Goal: Task Accomplishment & Management: Manage account settings

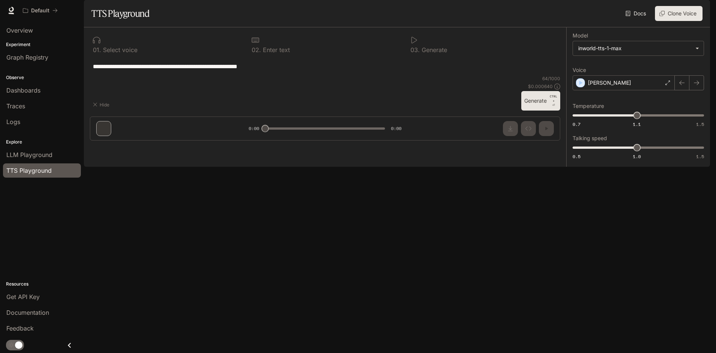
type input "***"
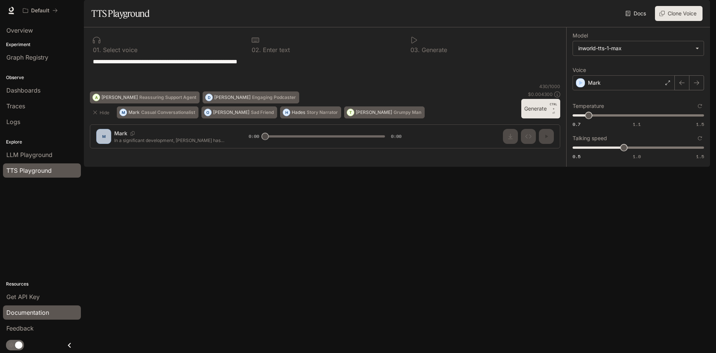
click at [22, 312] on span "Documentation" at bounding box center [27, 312] width 43 height 9
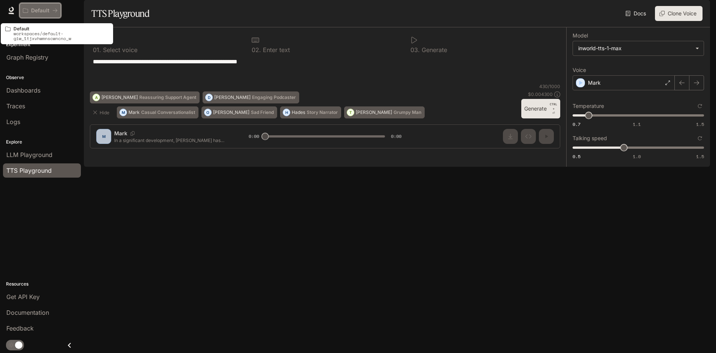
click at [44, 7] on button "Default" at bounding box center [40, 10] width 42 height 15
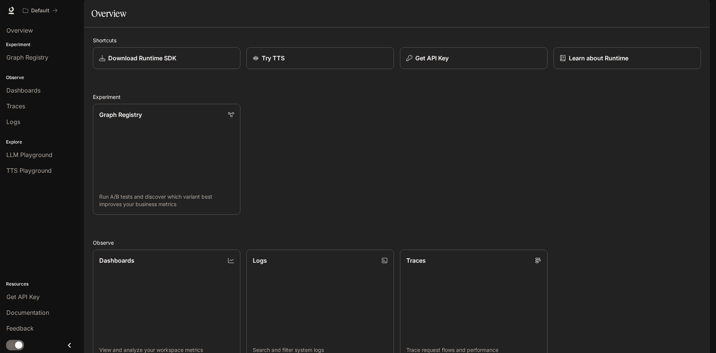
click at [700, 10] on img "button" at bounding box center [699, 10] width 10 height 10
click at [18, 232] on div at bounding box center [358, 176] width 716 height 353
click at [68, 346] on icon "Close drawer" at bounding box center [69, 345] width 10 height 10
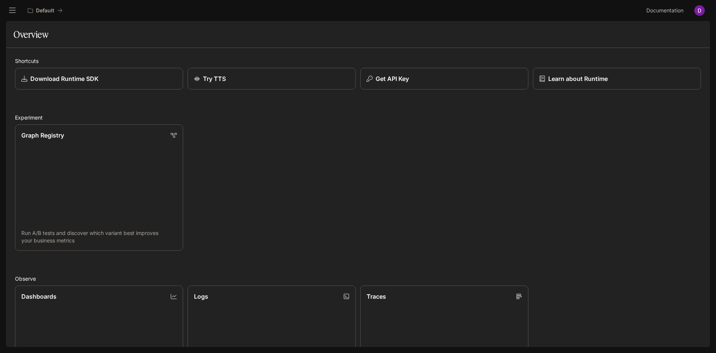
click at [16, 7] on button "open drawer" at bounding box center [12, 10] width 13 height 13
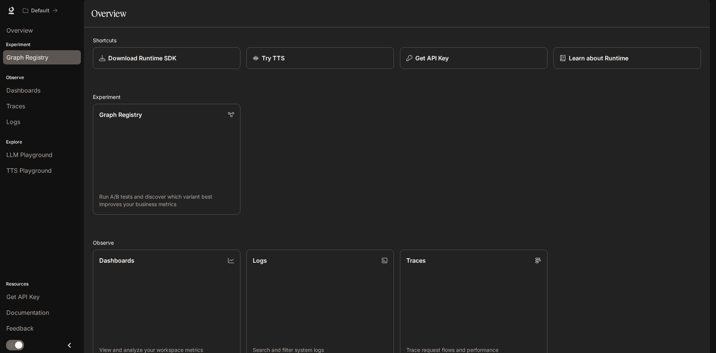
click at [33, 58] on span "Graph Registry" at bounding box center [27, 57] width 42 height 9
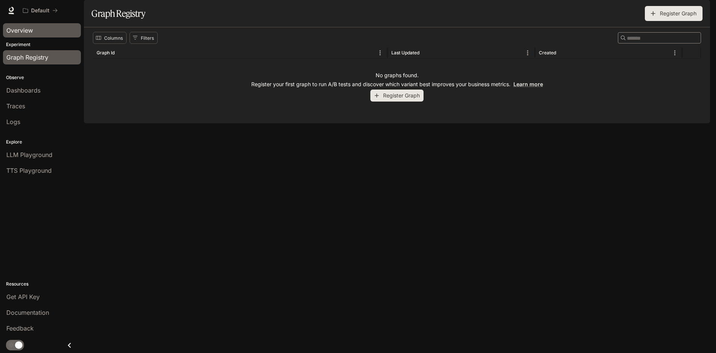
click at [26, 29] on span "Overview" at bounding box center [19, 30] width 27 height 9
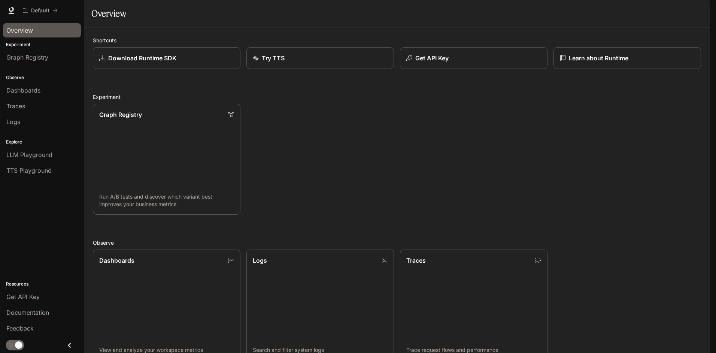
click at [668, 10] on span "Documentation" at bounding box center [664, 10] width 37 height 9
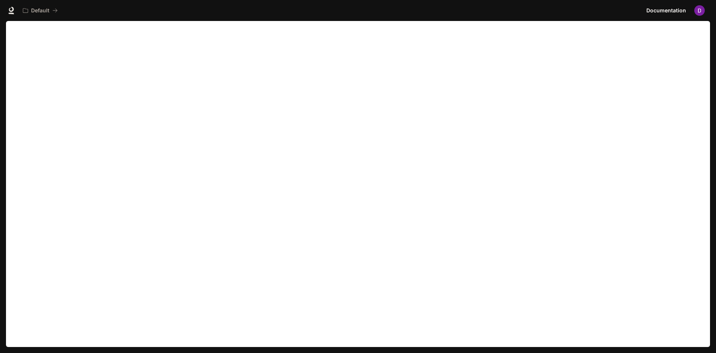
click at [673, 10] on span "Documentation" at bounding box center [666, 10] width 40 height 9
click at [697, 11] on img "button" at bounding box center [699, 10] width 10 height 10
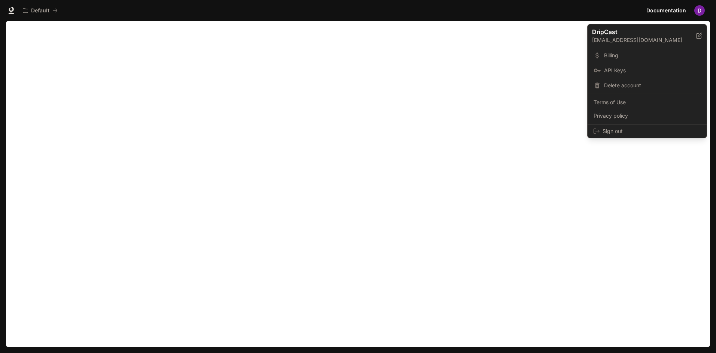
click at [689, 228] on div at bounding box center [358, 176] width 716 height 353
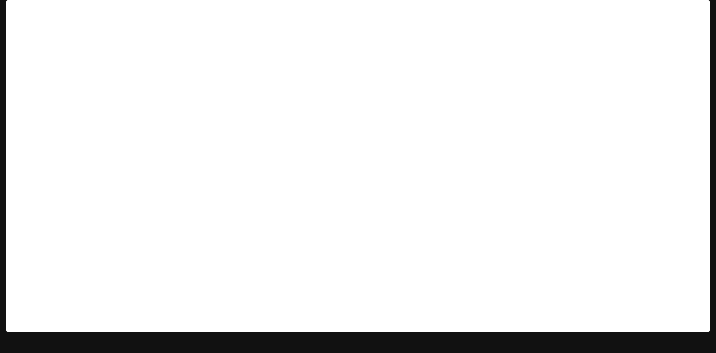
click at [696, 13] on img "button" at bounding box center [699, 10] width 10 height 10
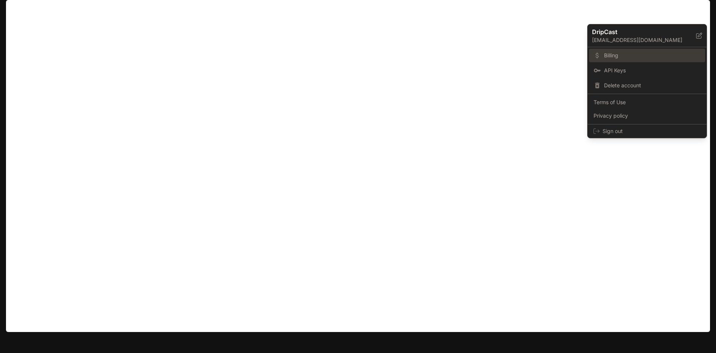
click at [617, 54] on span "Billing" at bounding box center [652, 55] width 97 height 7
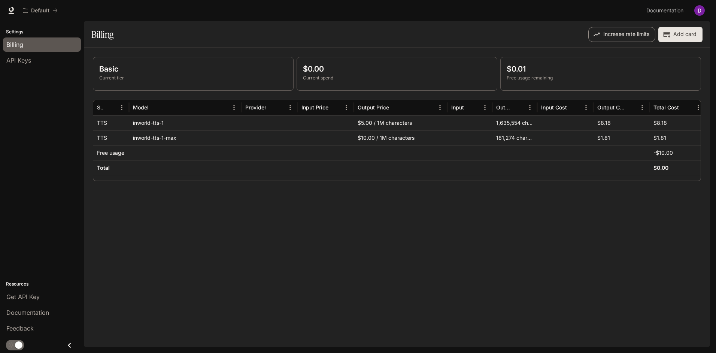
click at [617, 34] on button "Increase rate limits" at bounding box center [621, 34] width 67 height 15
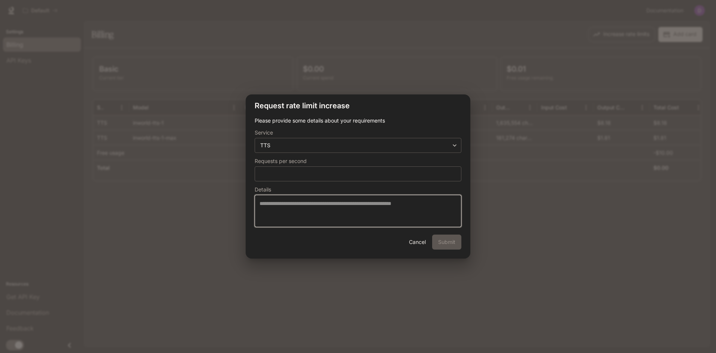
click at [297, 206] on textarea at bounding box center [358, 211] width 197 height 22
click at [278, 200] on textarea at bounding box center [358, 211] width 197 height 22
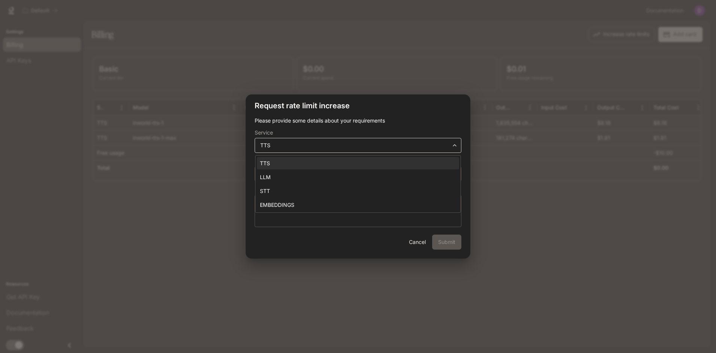
click at [460, 149] on body "**********" at bounding box center [358, 176] width 716 height 353
click at [460, 149] on div at bounding box center [358, 176] width 716 height 353
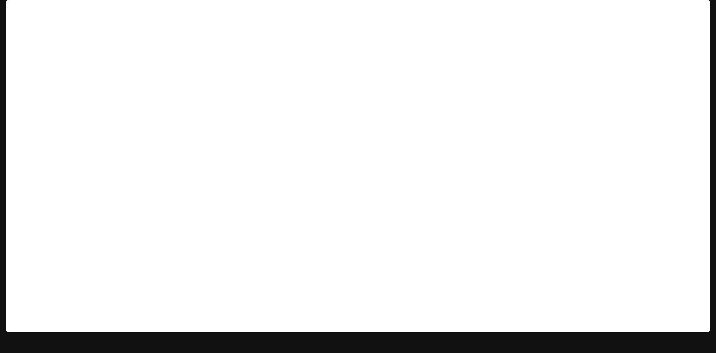
click at [700, 10] on img "button" at bounding box center [699, 10] width 10 height 10
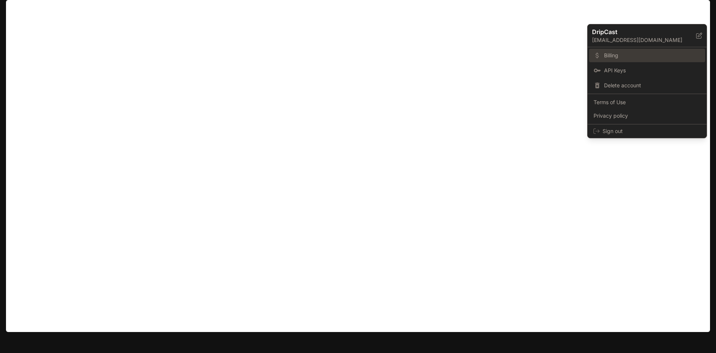
click at [612, 55] on span "Billing" at bounding box center [652, 55] width 97 height 7
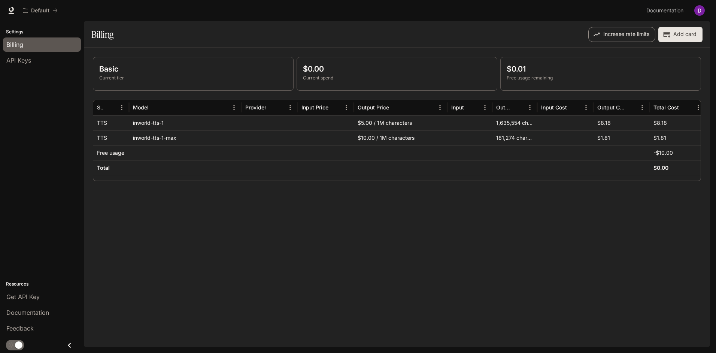
click at [617, 34] on button "Increase rate limits" at bounding box center [621, 34] width 67 height 15
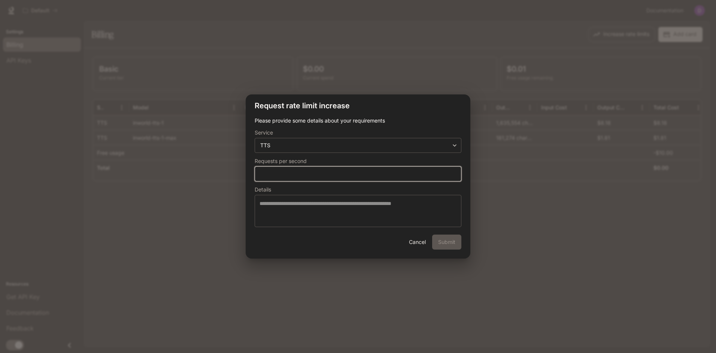
click at [313, 177] on input "*" at bounding box center [358, 173] width 206 height 7
type input "**"
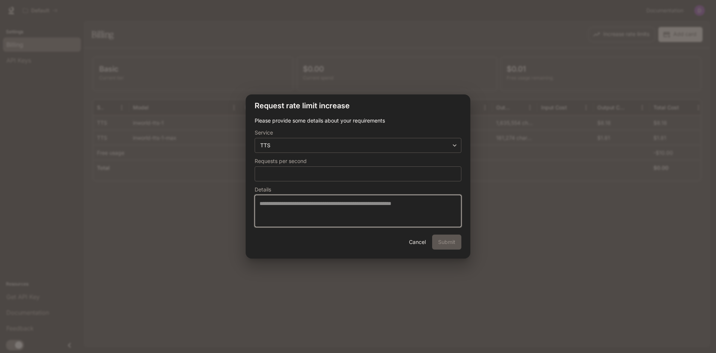
click at [341, 207] on textarea at bounding box center [358, 211] width 197 height 22
click at [369, 203] on textarea "**********" at bounding box center [358, 211] width 197 height 22
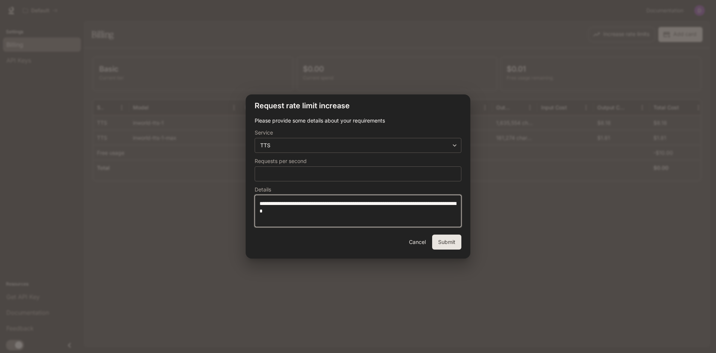
click at [328, 209] on textarea "**********" at bounding box center [358, 211] width 197 height 22
type textarea "**********"
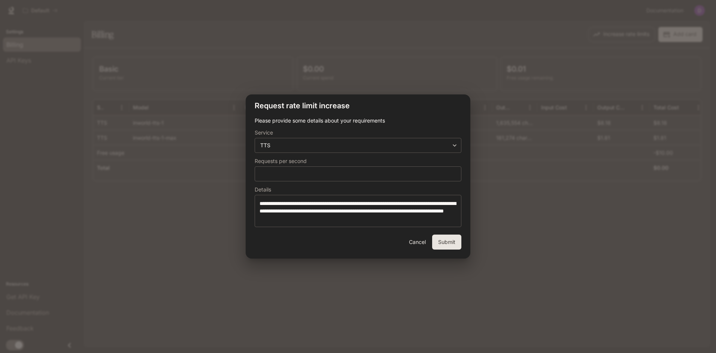
click at [442, 240] on button "Submit" at bounding box center [446, 241] width 29 height 15
type input "*"
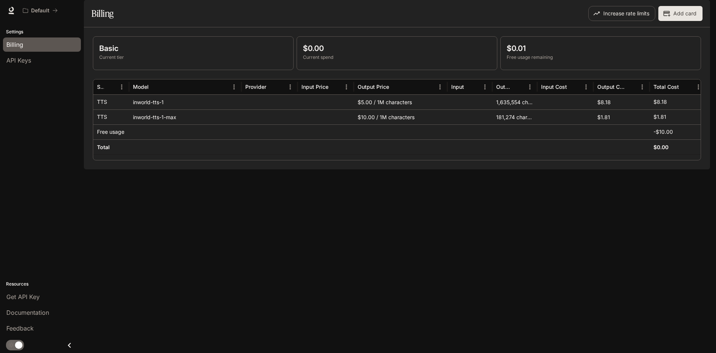
click at [162, 169] on div "Basic Current tier $0.00 Current spend $0.01 Free usage remaining Service Model…" at bounding box center [397, 98] width 626 height 142
click at [528, 91] on icon "Menu" at bounding box center [529, 86] width 7 height 7
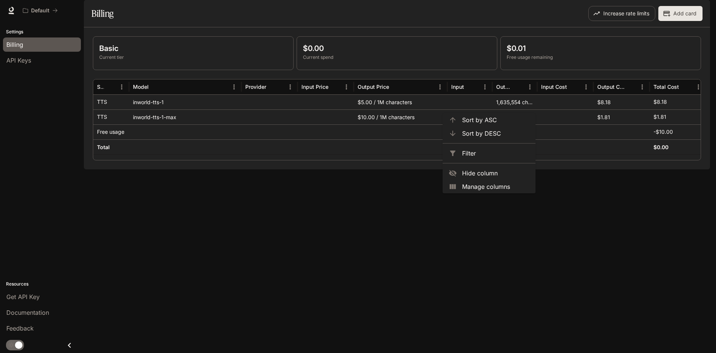
click at [488, 169] on div "Basic Current tier $0.00 Current spend $0.01 Free usage remaining Service Model…" at bounding box center [397, 98] width 626 height 142
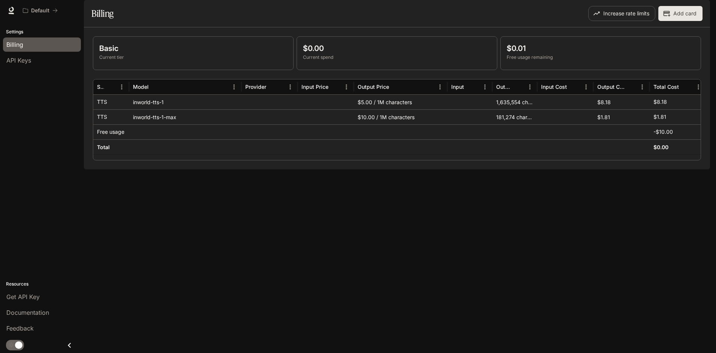
click at [334, 169] on div "Basic Current tier $0.00 Current spend $0.01 Free usage remaining Service Model…" at bounding box center [397, 98] width 626 height 142
click at [335, 169] on div "Basic Current tier $0.00 Current spend $0.01 Free usage remaining Service Model…" at bounding box center [397, 98] width 626 height 142
click at [40, 313] on span "Documentation" at bounding box center [27, 312] width 43 height 9
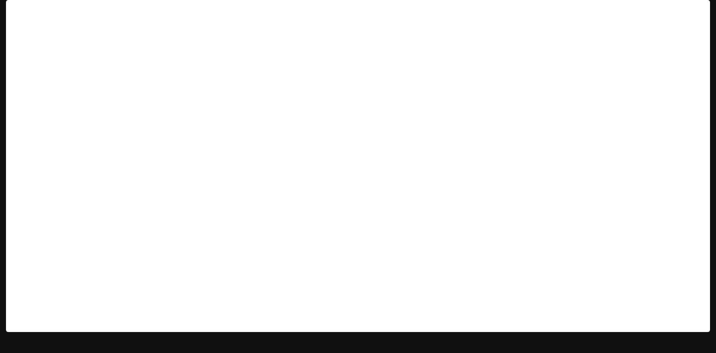
click at [700, 12] on img "button" at bounding box center [699, 10] width 10 height 10
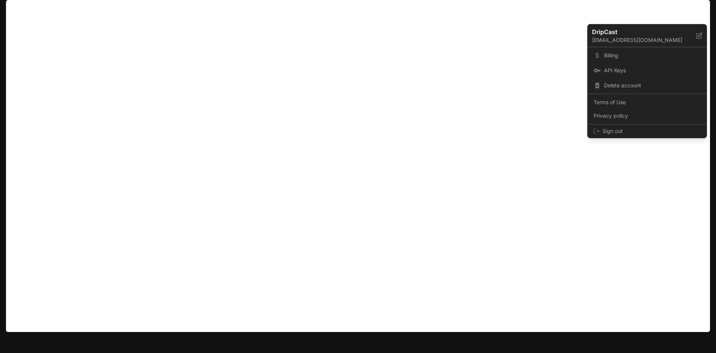
click at [619, 215] on div at bounding box center [358, 176] width 716 height 353
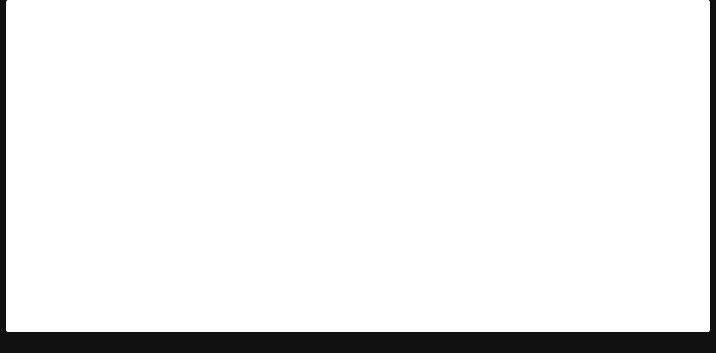
click at [698, 12] on img "button" at bounding box center [699, 10] width 10 height 10
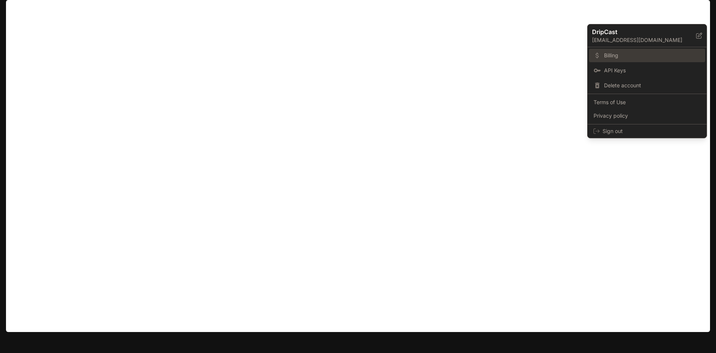
click at [620, 55] on span "Billing" at bounding box center [652, 55] width 97 height 7
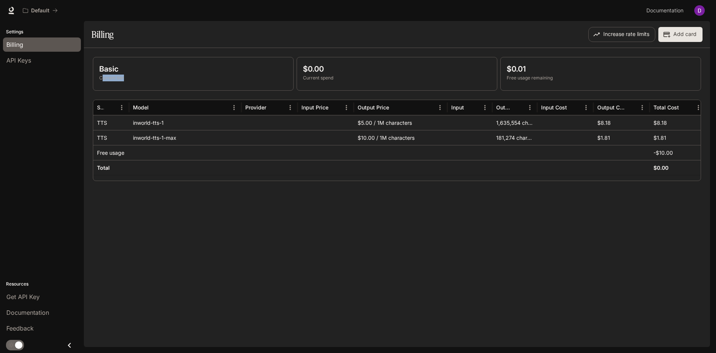
drag, startPoint x: 103, startPoint y: 79, endPoint x: 167, endPoint y: 80, distance: 64.4
click at [167, 80] on p "Current tier" at bounding box center [193, 78] width 188 height 7
drag, startPoint x: 167, startPoint y: 80, endPoint x: 217, endPoint y: 78, distance: 49.9
click at [217, 78] on p "Current tier" at bounding box center [193, 78] width 188 height 7
drag, startPoint x: 122, startPoint y: 71, endPoint x: 93, endPoint y: 71, distance: 28.8
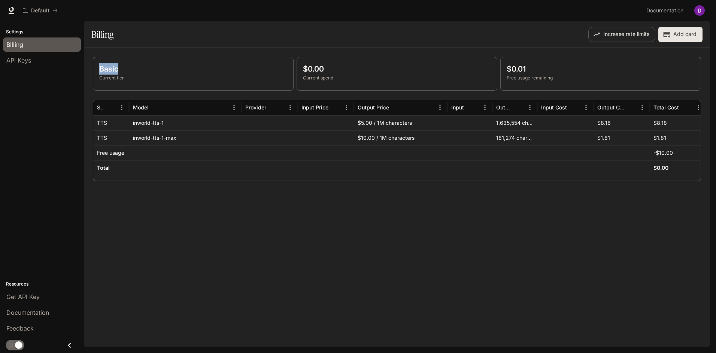
click at [93, 71] on div "Basic Current tier" at bounding box center [193, 74] width 201 height 34
drag, startPoint x: 93, startPoint y: 71, endPoint x: 175, endPoint y: 79, distance: 82.8
click at [175, 79] on p "Current tier" at bounding box center [193, 78] width 188 height 7
click at [669, 39] on button "Add card" at bounding box center [680, 34] width 44 height 15
